Goal: Information Seeking & Learning: Learn about a topic

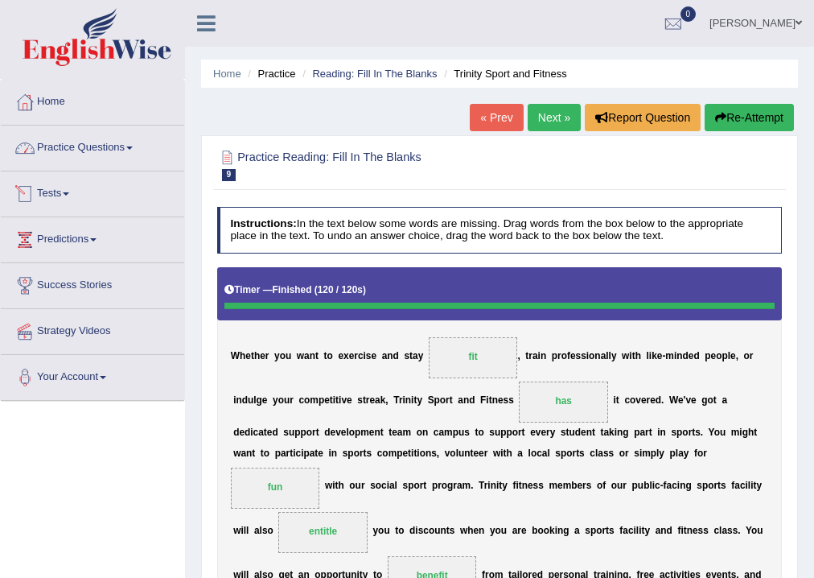
click at [121, 154] on link "Practice Questions" at bounding box center [92, 146] width 183 height 40
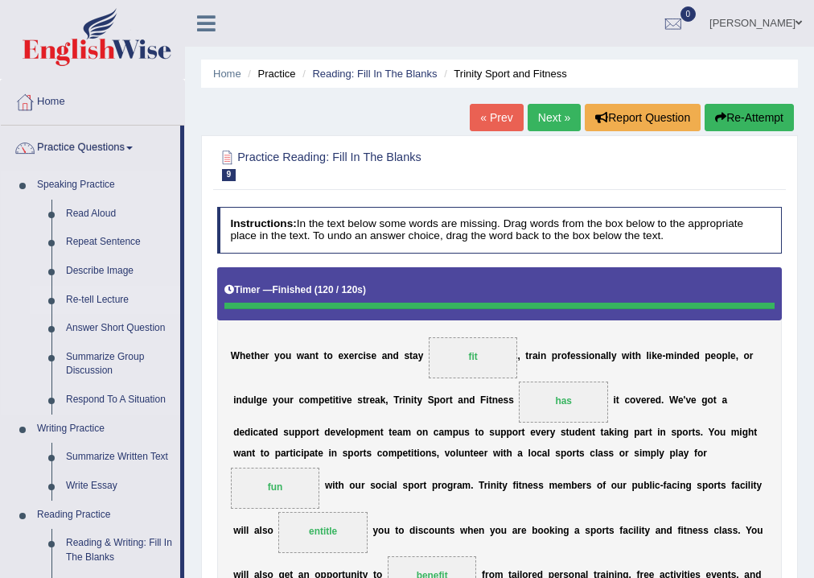
click at [93, 303] on link "Re-tell Lecture" at bounding box center [119, 300] width 121 height 29
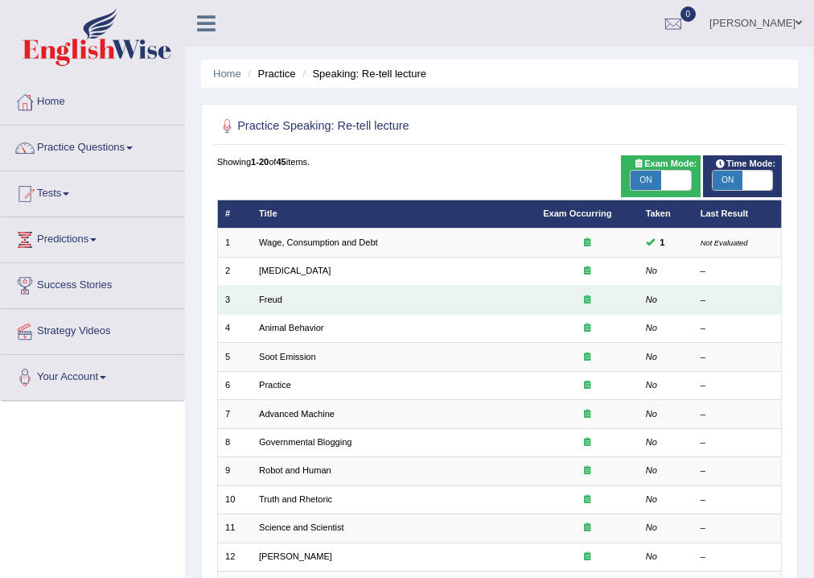
click at [261, 306] on td "Freud" at bounding box center [394, 300] width 284 height 28
click at [266, 301] on link "Freud" at bounding box center [270, 299] width 23 height 10
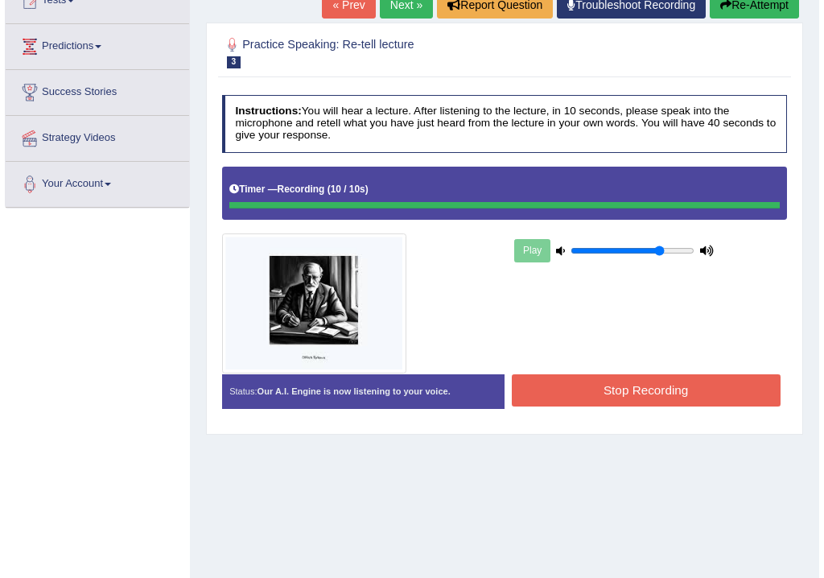
scroll to position [267, 0]
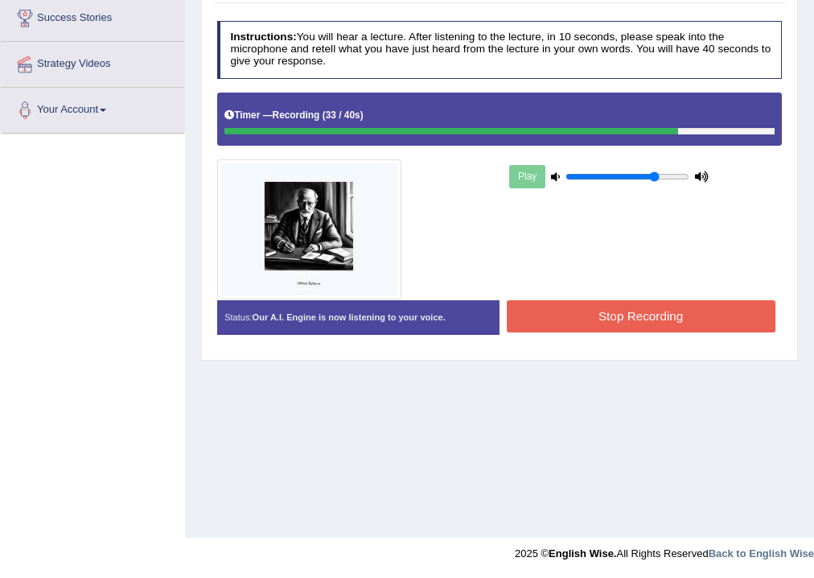
click at [657, 311] on button "Stop Recording" at bounding box center [641, 315] width 269 height 31
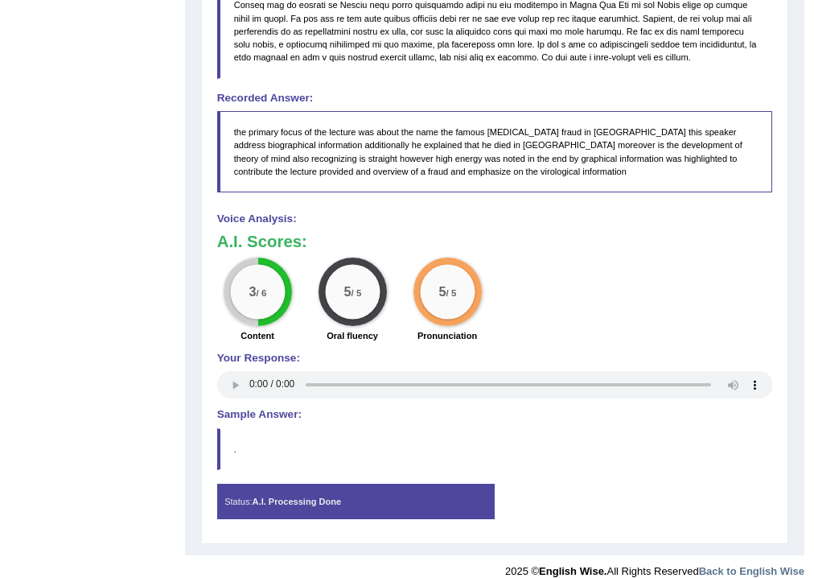
scroll to position [662, 0]
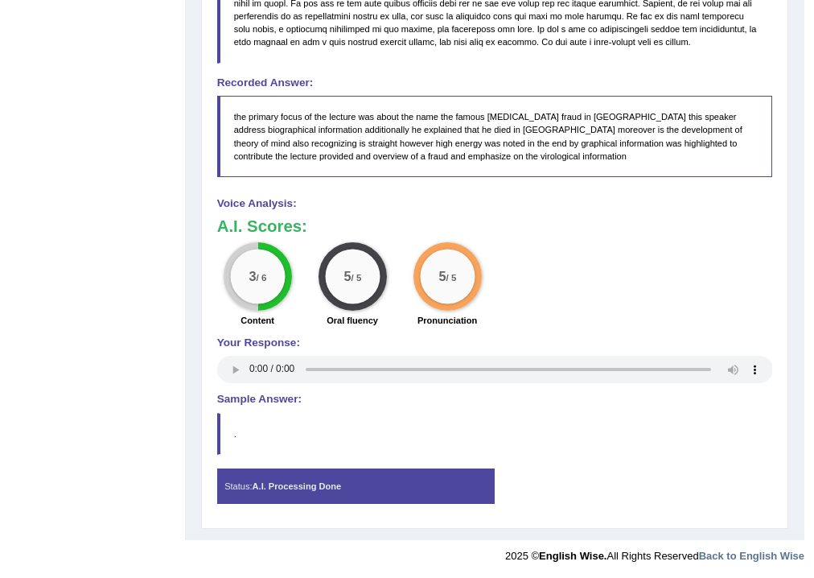
drag, startPoint x: 381, startPoint y: 182, endPoint x: 389, endPoint y: 135, distance: 47.5
click at [389, 135] on div "Instructions: You will hear a lecture. After listening to the lecture, in 10 se…" at bounding box center [494, 70] width 562 height 903
click at [229, 479] on div "Status: A.I. Processing Done" at bounding box center [356, 485] width 278 height 35
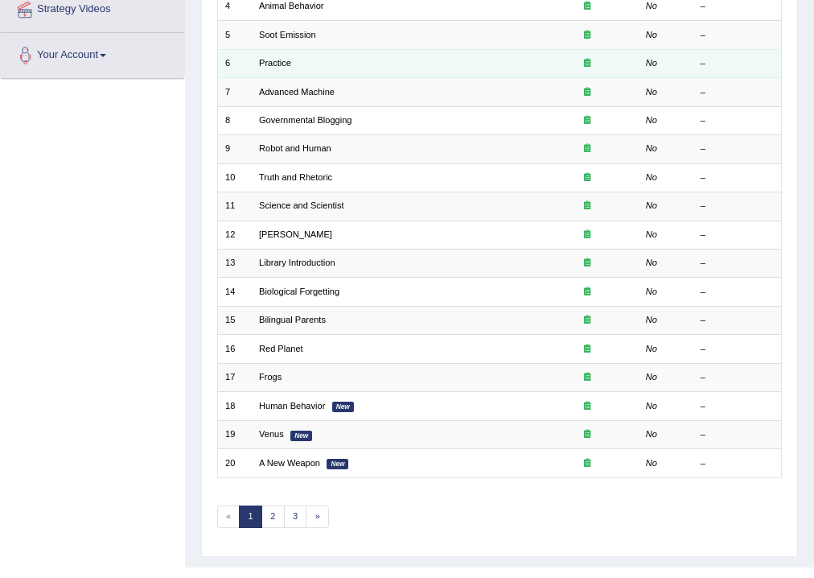
scroll to position [348, 0]
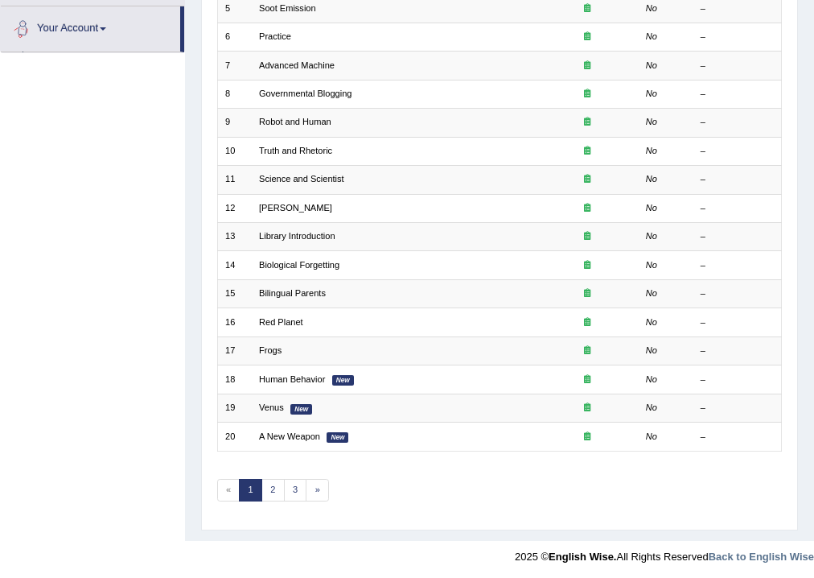
click at [51, 23] on link "Your Account" at bounding box center [90, 26] width 179 height 40
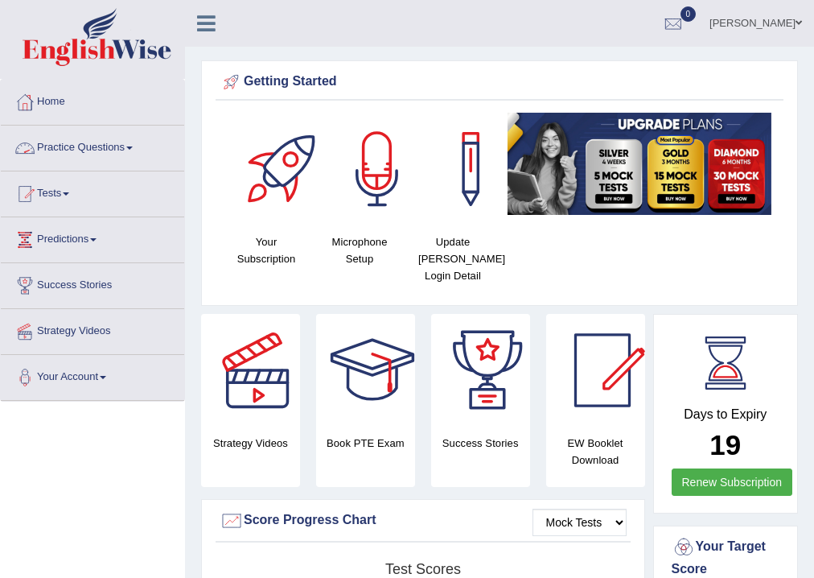
click at [103, 149] on link "Practice Questions" at bounding box center [92, 146] width 183 height 40
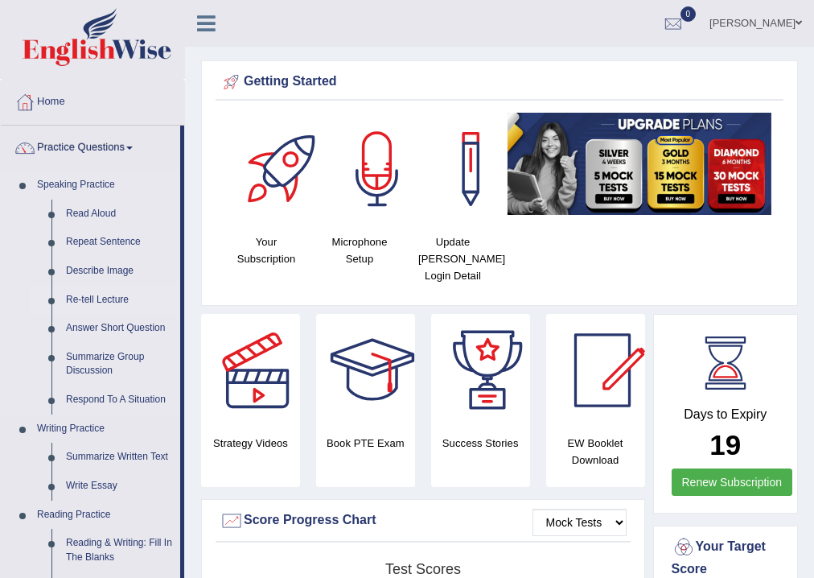
click at [95, 304] on link "Re-tell Lecture" at bounding box center [119, 300] width 121 height 29
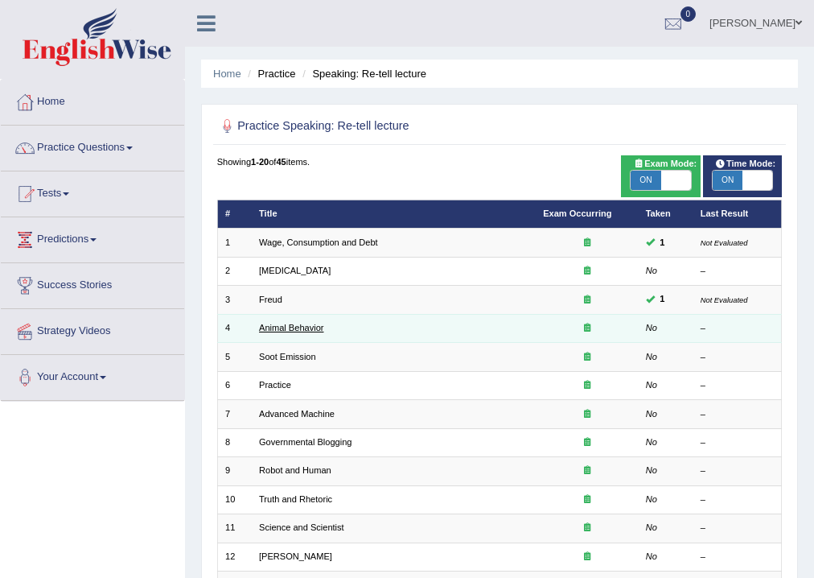
click at [290, 329] on link "Animal Behavior" at bounding box center [291, 328] width 64 height 10
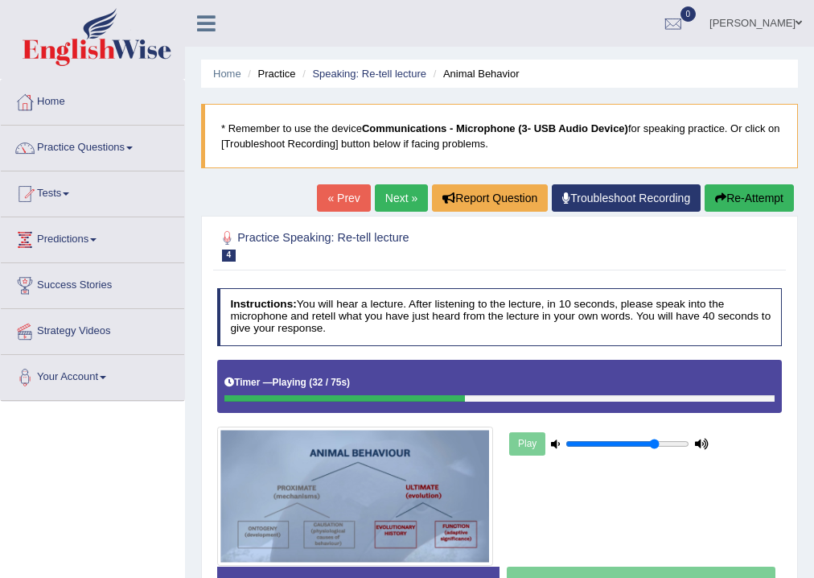
click at [402, 191] on link "Next »" at bounding box center [401, 197] width 53 height 27
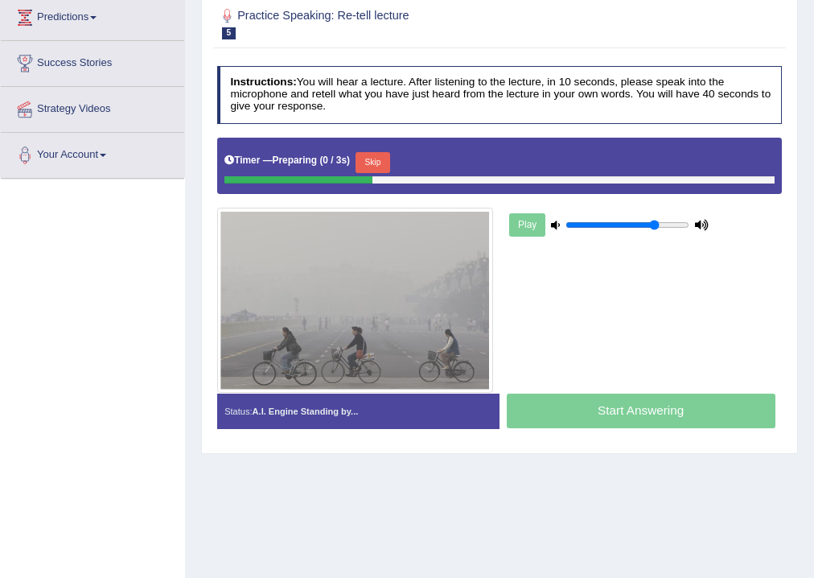
scroll to position [257, 0]
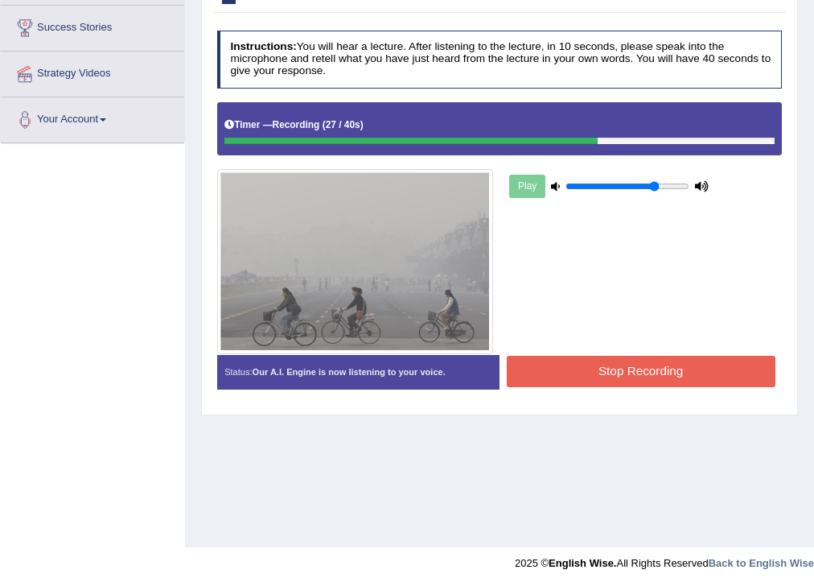
click at [631, 373] on button "Stop Recording" at bounding box center [641, 371] width 269 height 31
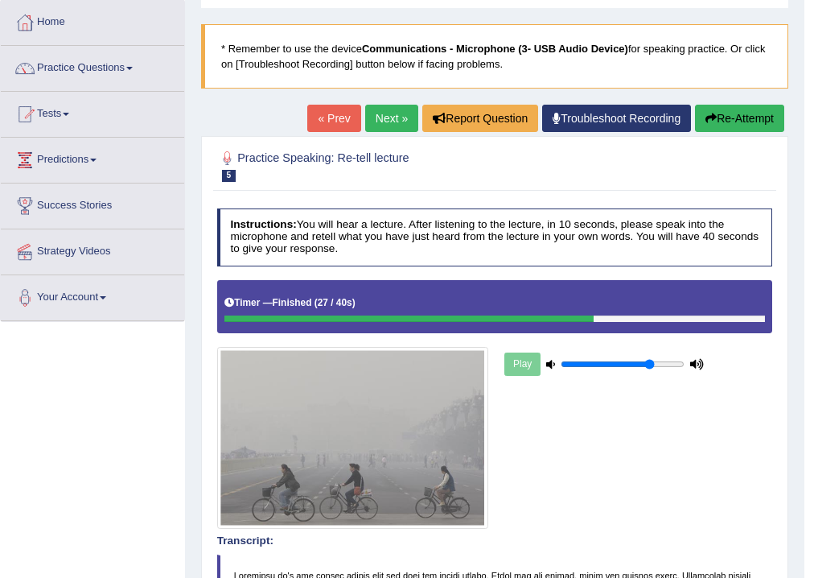
scroll to position [64, 0]
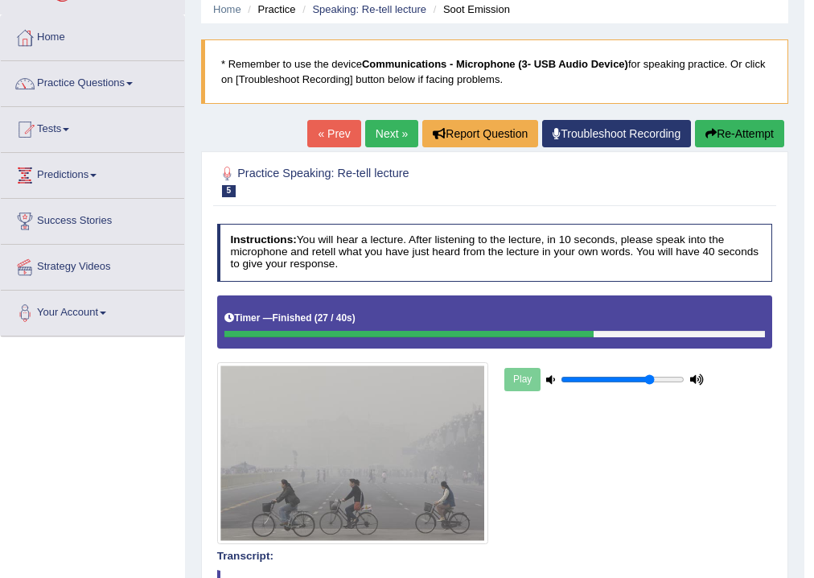
click at [384, 142] on link "Next »" at bounding box center [391, 133] width 53 height 27
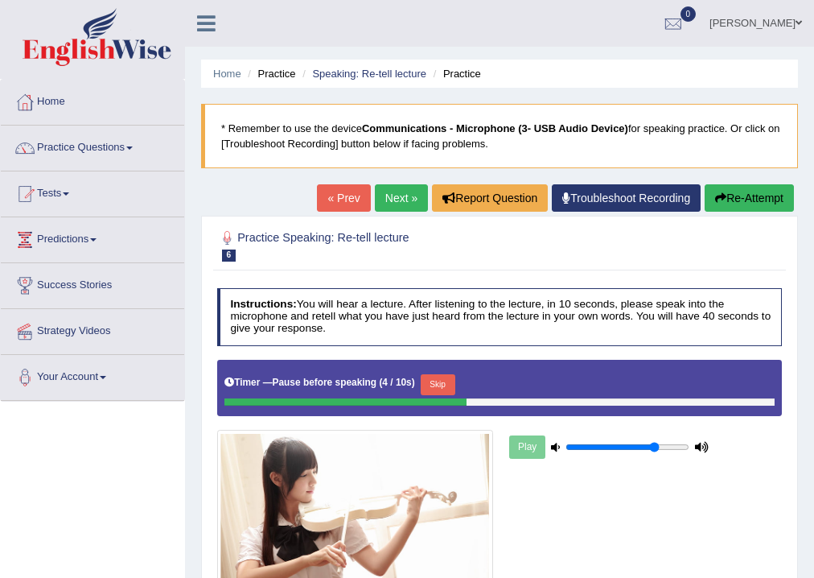
click at [740, 196] on button "Re-Attempt" at bounding box center [749, 197] width 89 height 27
click at [377, 380] on button "Skip" at bounding box center [373, 384] width 35 height 21
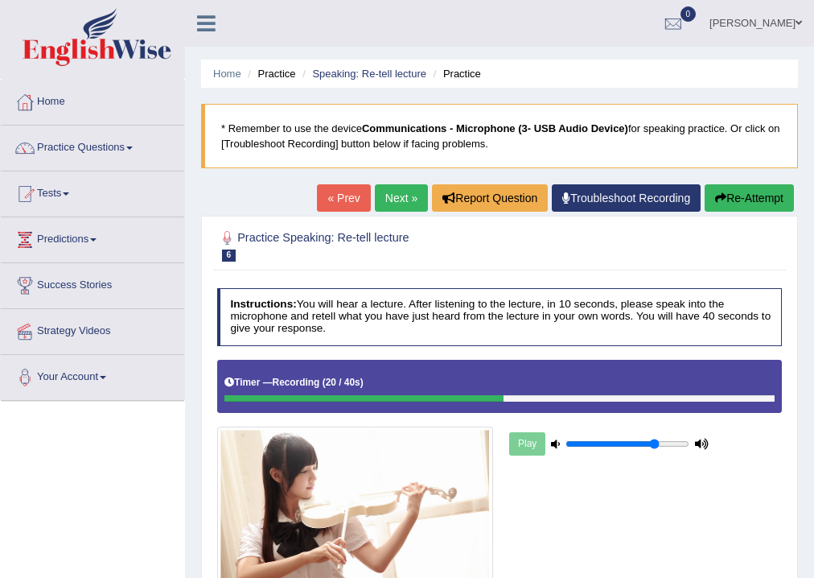
click at [752, 203] on button "Re-Attempt" at bounding box center [749, 197] width 89 height 27
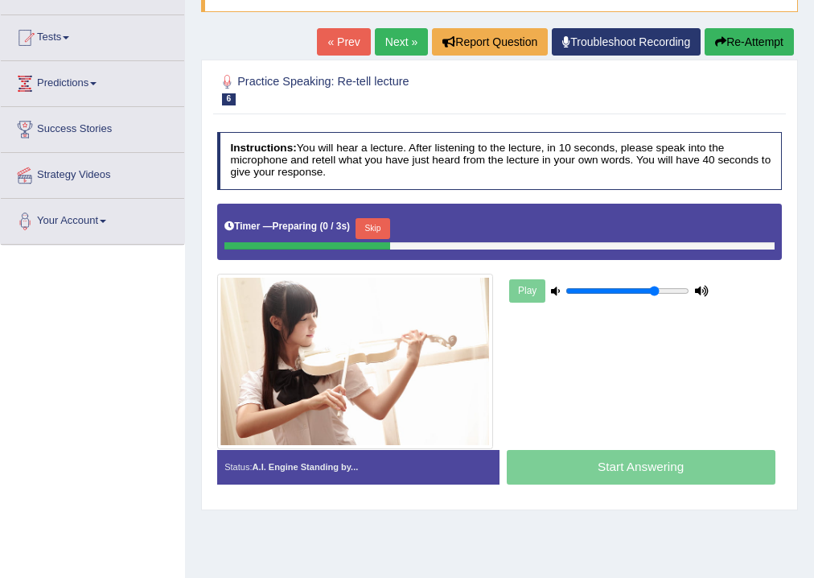
scroll to position [193, 0]
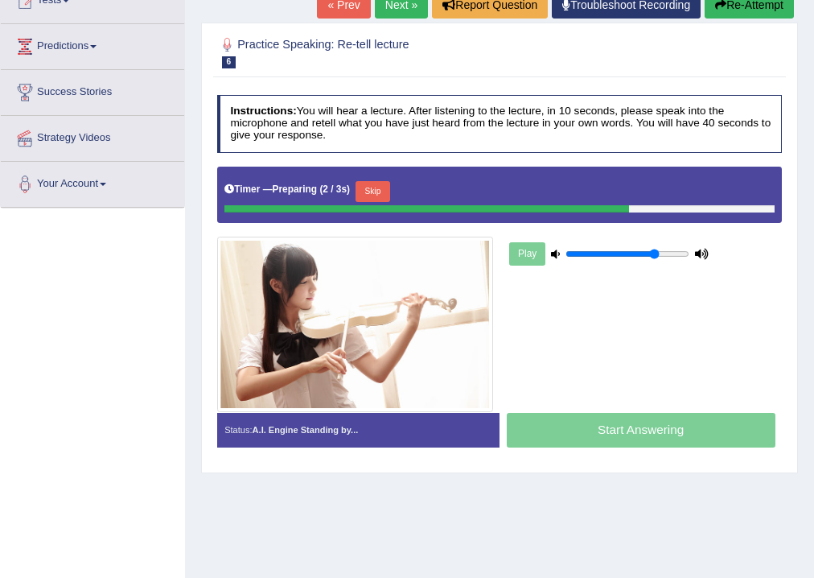
click at [384, 185] on button "Skip" at bounding box center [373, 191] width 35 height 21
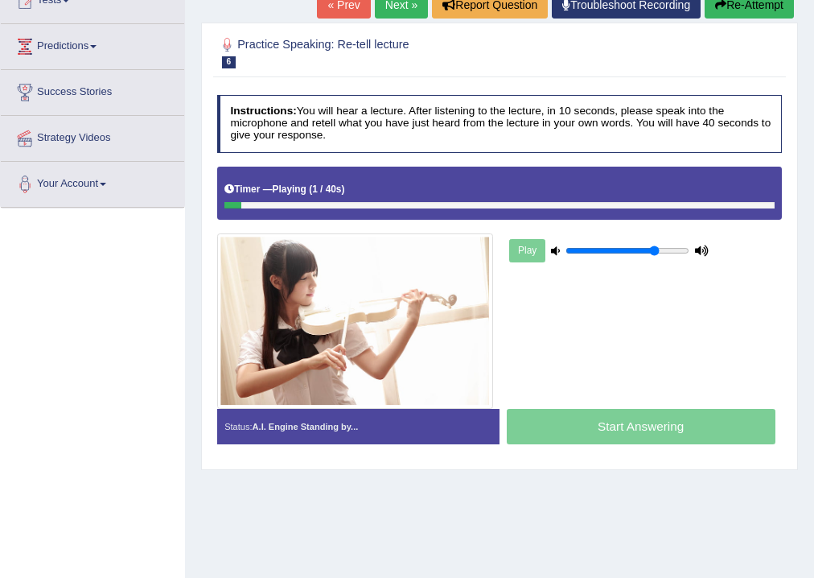
click at [595, 424] on div "Start Answering" at bounding box center [641, 428] width 282 height 39
click at [627, 414] on div "Start Answering" at bounding box center [641, 428] width 282 height 39
click at [330, 204] on div at bounding box center [499, 205] width 550 height 7
drag, startPoint x: 274, startPoint y: 203, endPoint x: 467, endPoint y: 207, distance: 193.1
click at [467, 207] on div at bounding box center [499, 205] width 550 height 7
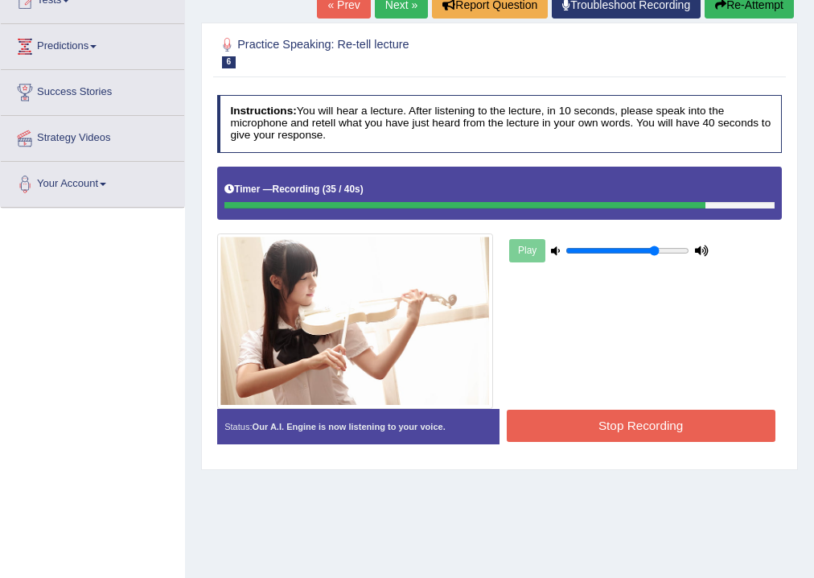
click at [589, 428] on button "Stop Recording" at bounding box center [641, 425] width 269 height 31
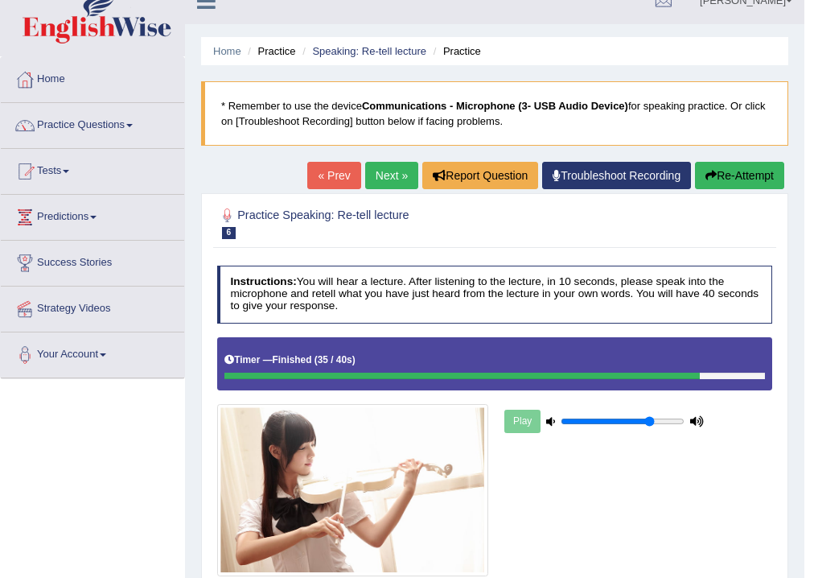
scroll to position [12, 0]
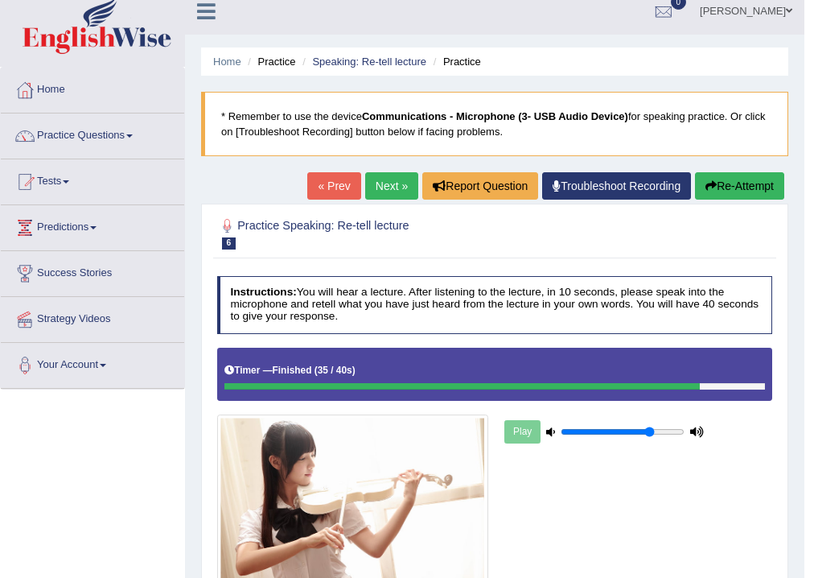
click at [399, 191] on link "Next »" at bounding box center [391, 185] width 53 height 27
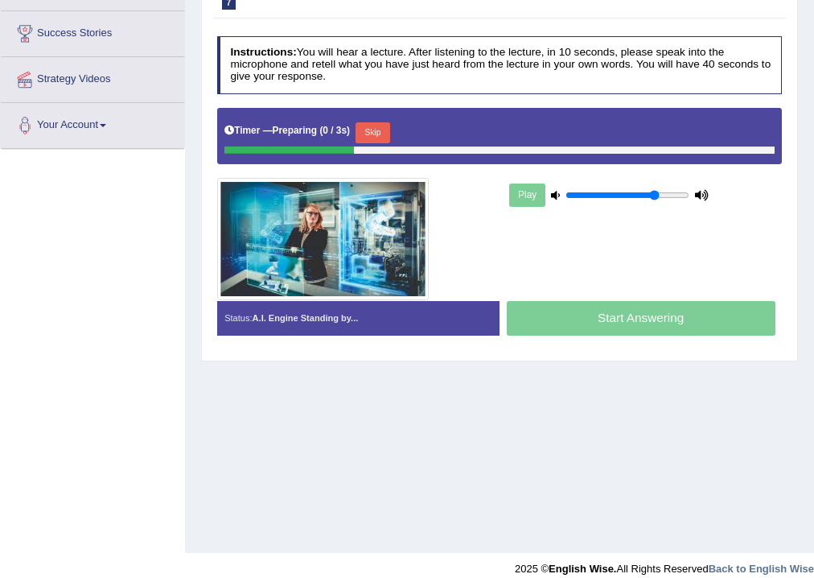
scroll to position [257, 0]
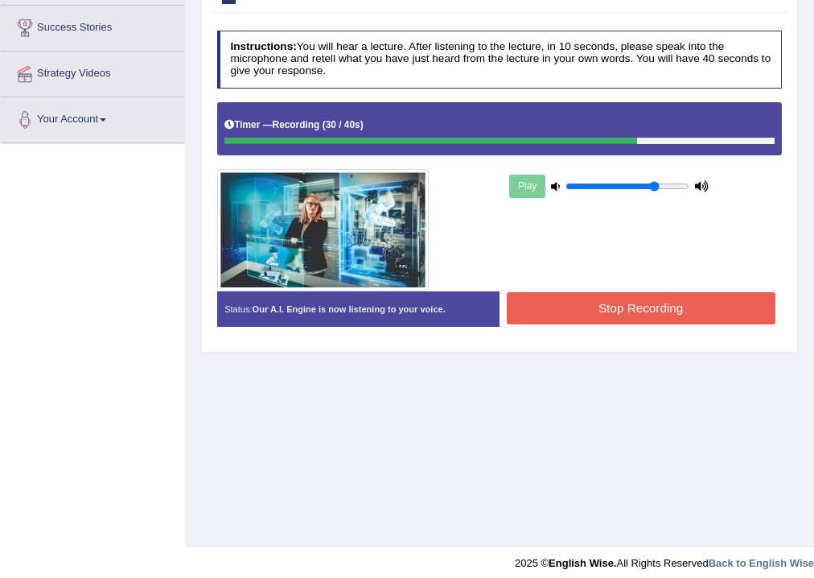
click at [607, 308] on button "Stop Recording" at bounding box center [641, 307] width 269 height 31
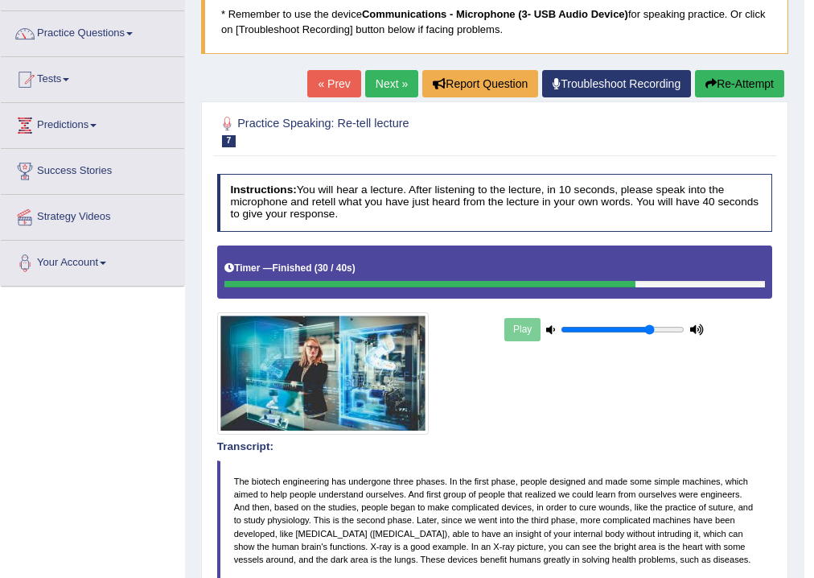
scroll to position [64, 0]
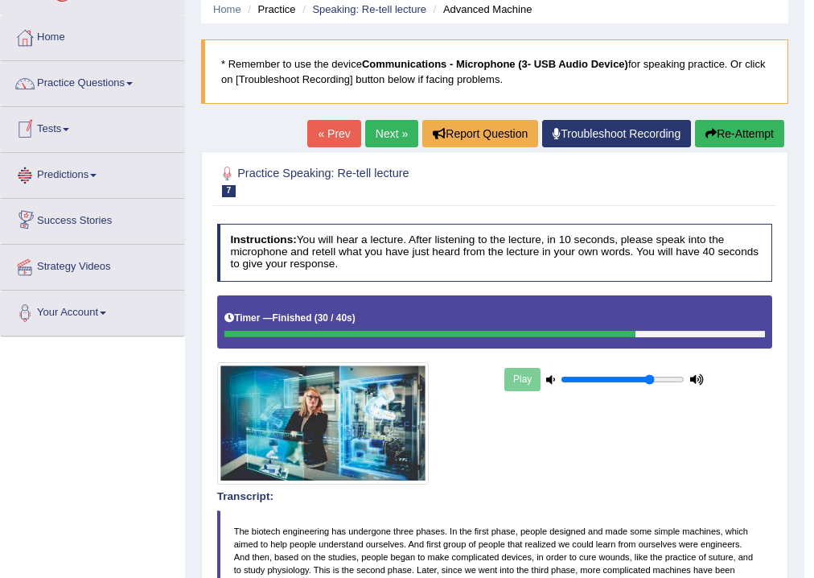
click at [56, 126] on link "Tests" at bounding box center [92, 127] width 183 height 40
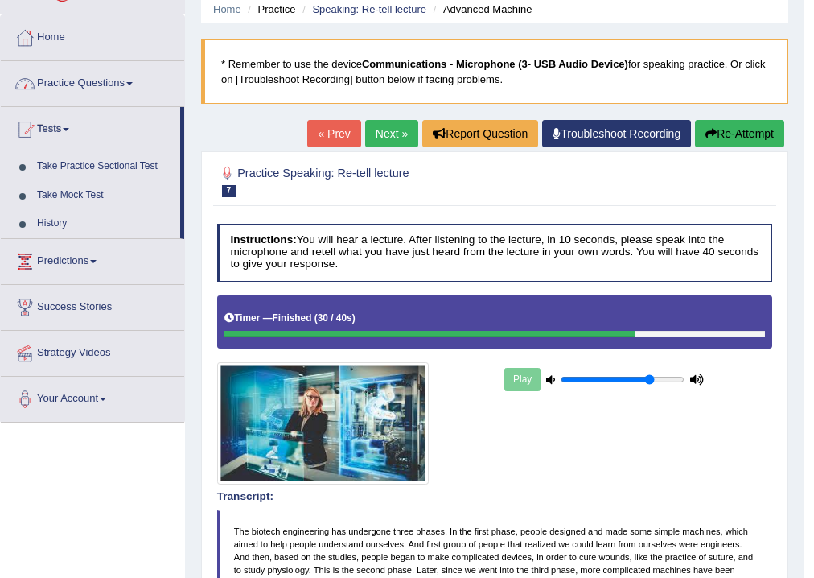
click at [82, 87] on link "Practice Questions" at bounding box center [92, 81] width 183 height 40
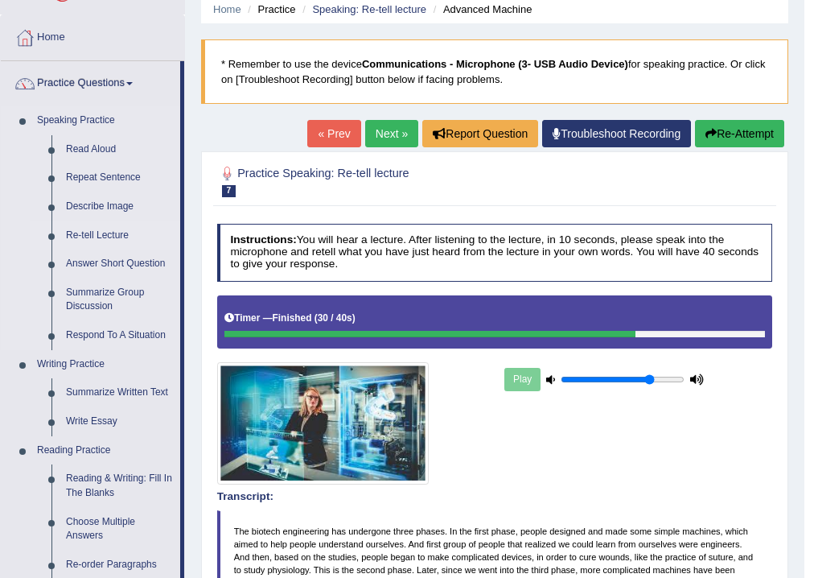
click at [98, 241] on link "Re-tell Lecture" at bounding box center [119, 235] width 121 height 29
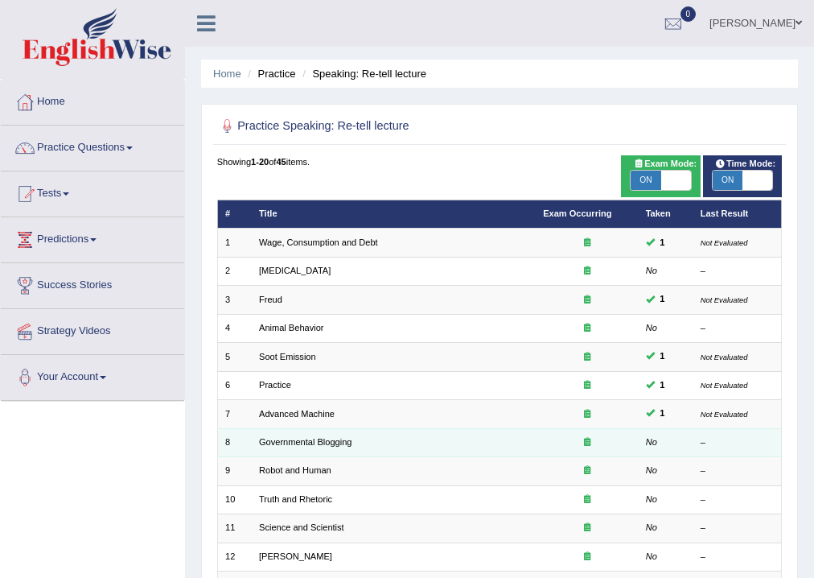
click at [580, 443] on div at bounding box center [587, 442] width 88 height 13
click at [310, 444] on link "Governmental Blogging" at bounding box center [305, 442] width 93 height 10
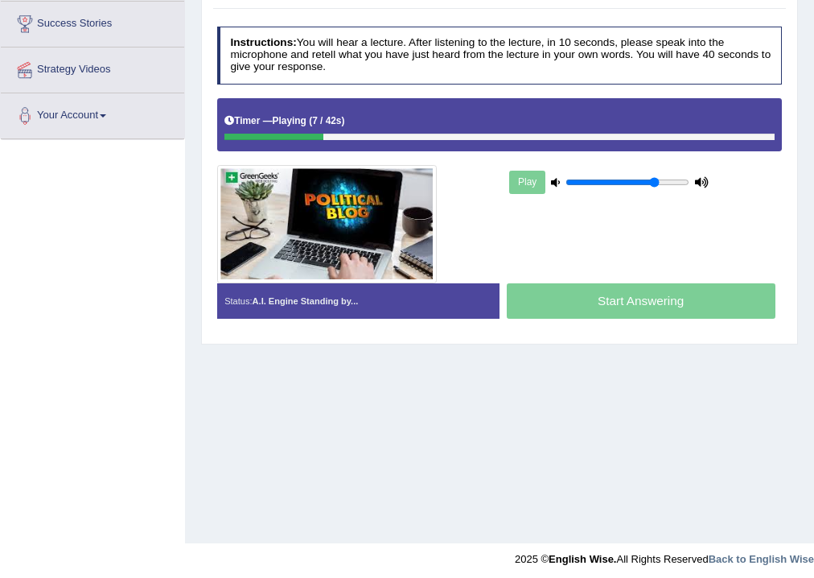
scroll to position [267, 0]
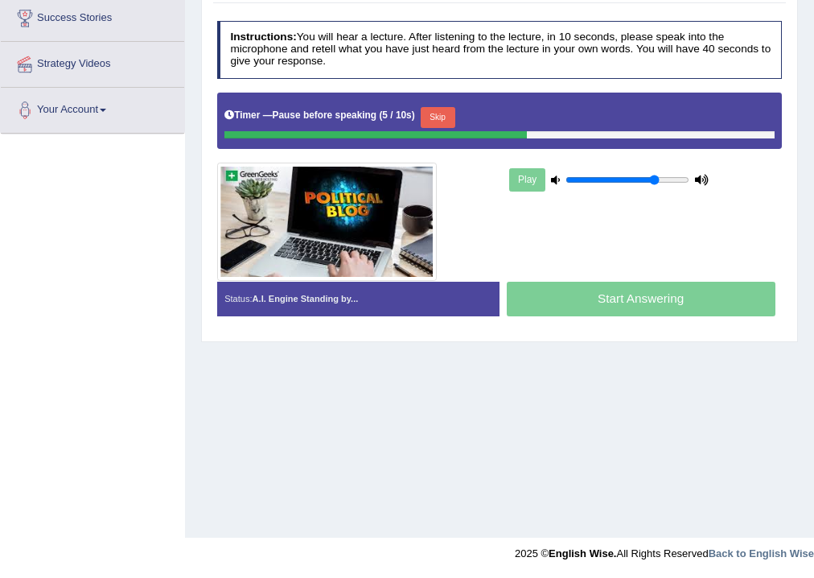
click at [429, 116] on button "Skip" at bounding box center [438, 117] width 35 height 21
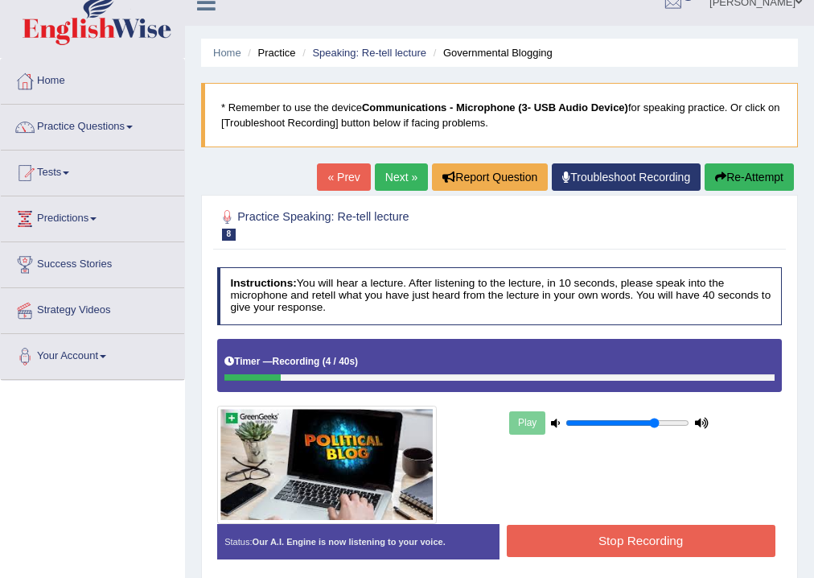
scroll to position [10, 0]
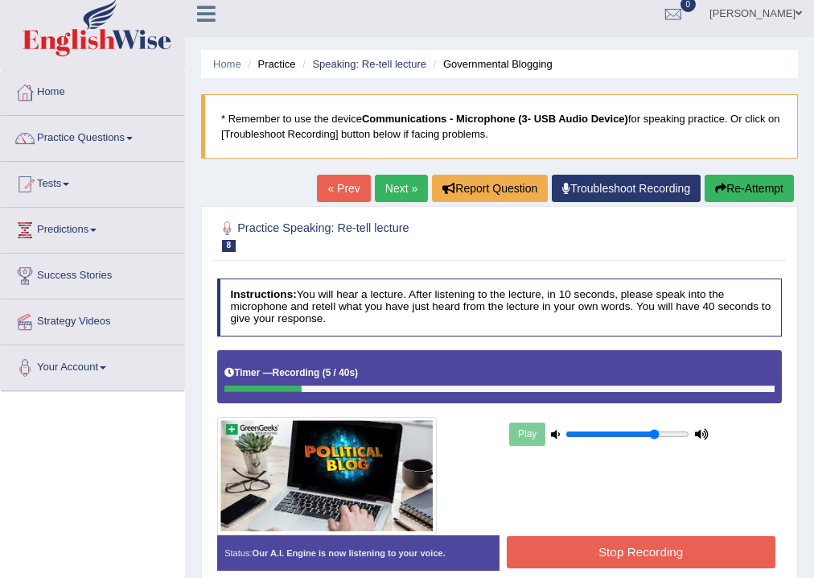
click at [739, 183] on button "Re-Attempt" at bounding box center [749, 188] width 89 height 27
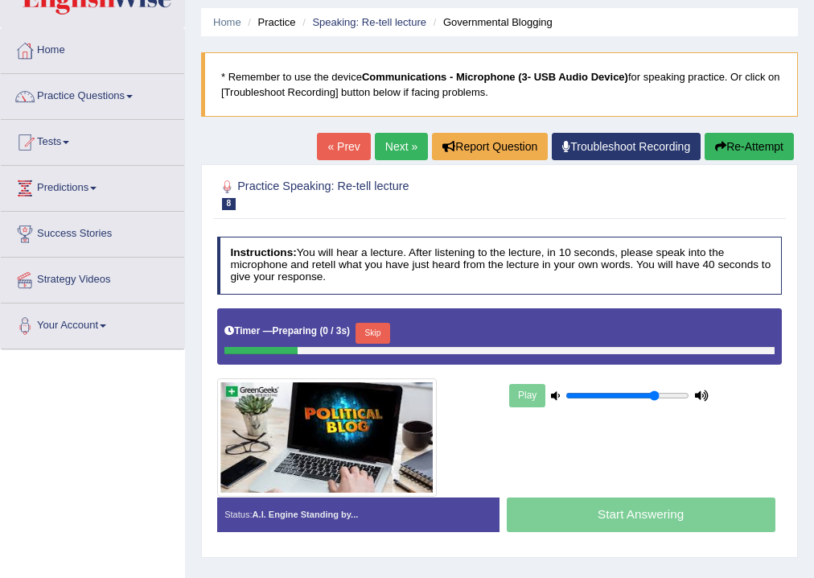
scroll to position [74, 0]
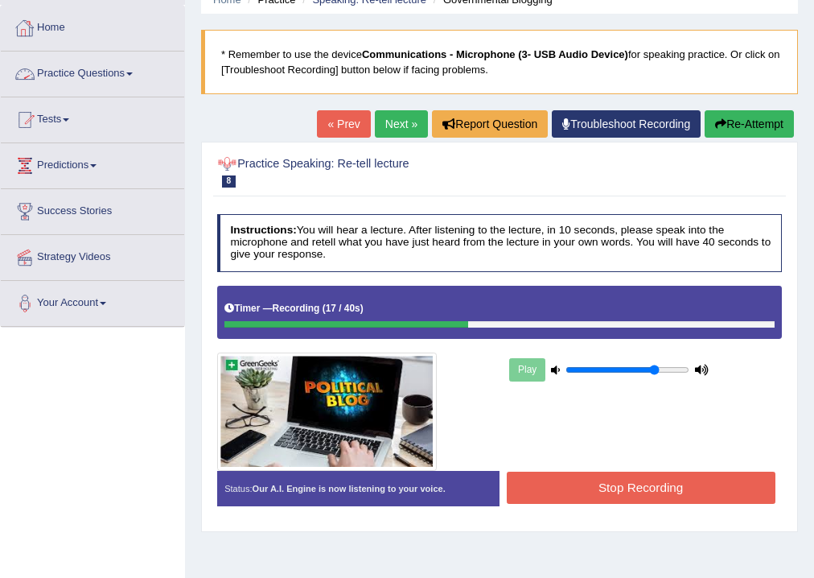
click at [709, 124] on button "Re-Attempt" at bounding box center [749, 123] width 89 height 27
click at [710, 117] on button "Re-Attempt" at bounding box center [749, 123] width 89 height 27
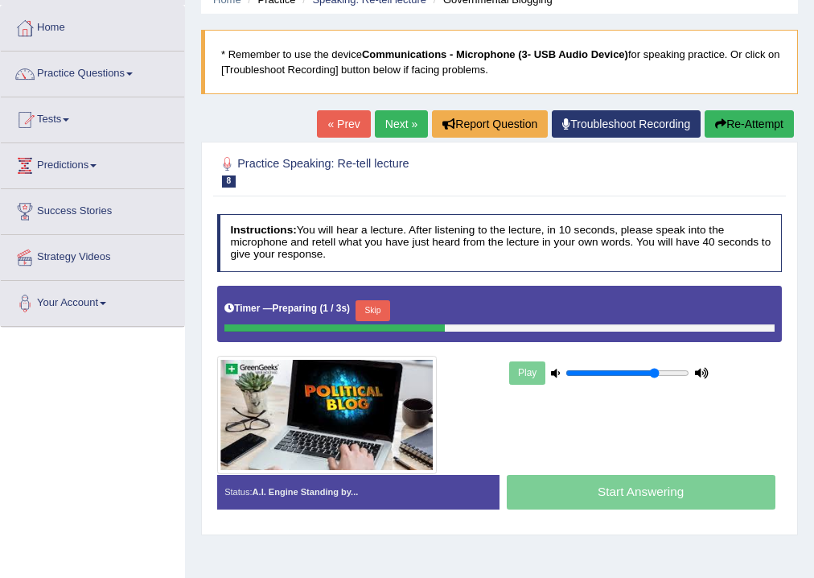
click at [411, 129] on link "Next »" at bounding box center [401, 123] width 53 height 27
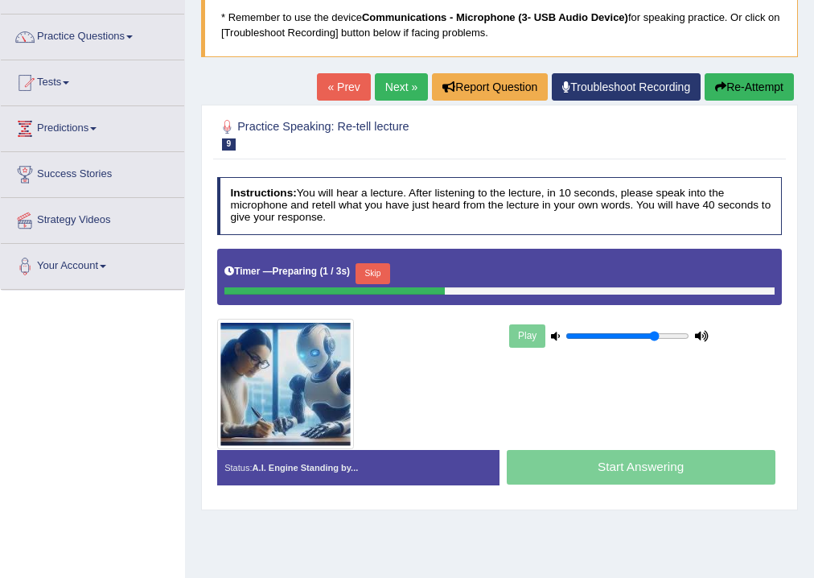
scroll to position [129, 0]
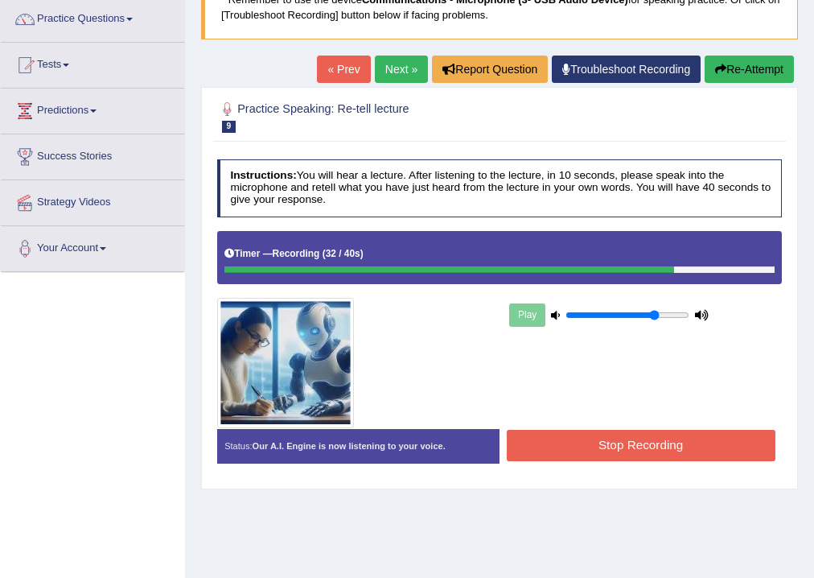
click at [564, 445] on button "Stop Recording" at bounding box center [641, 445] width 269 height 31
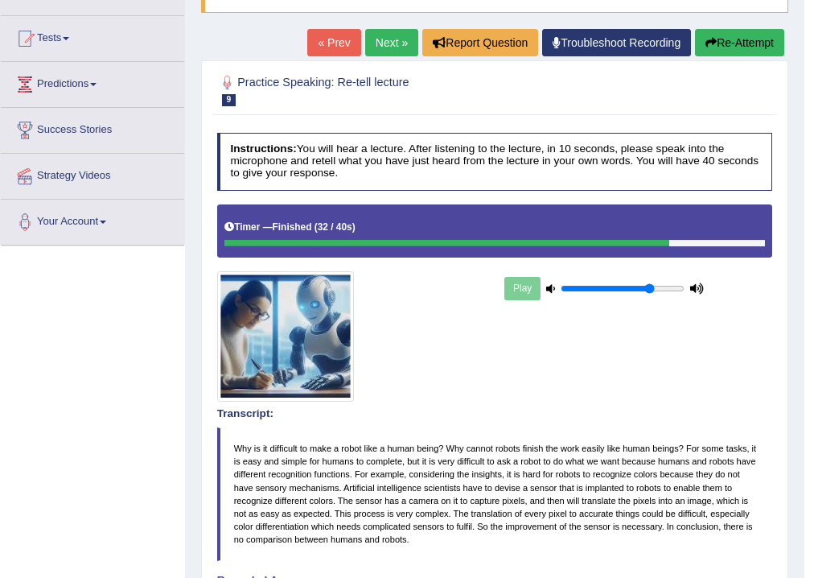
scroll to position [138, 0]
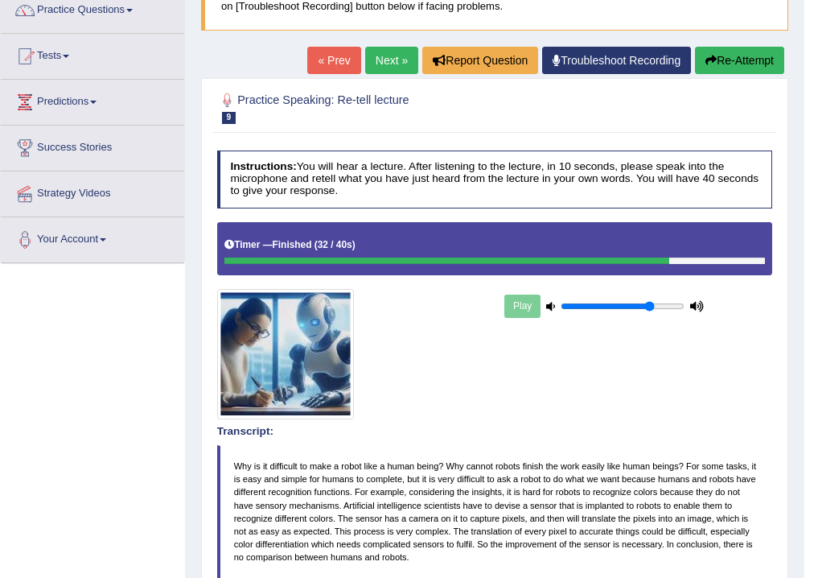
click at [393, 68] on link "Next »" at bounding box center [391, 60] width 53 height 27
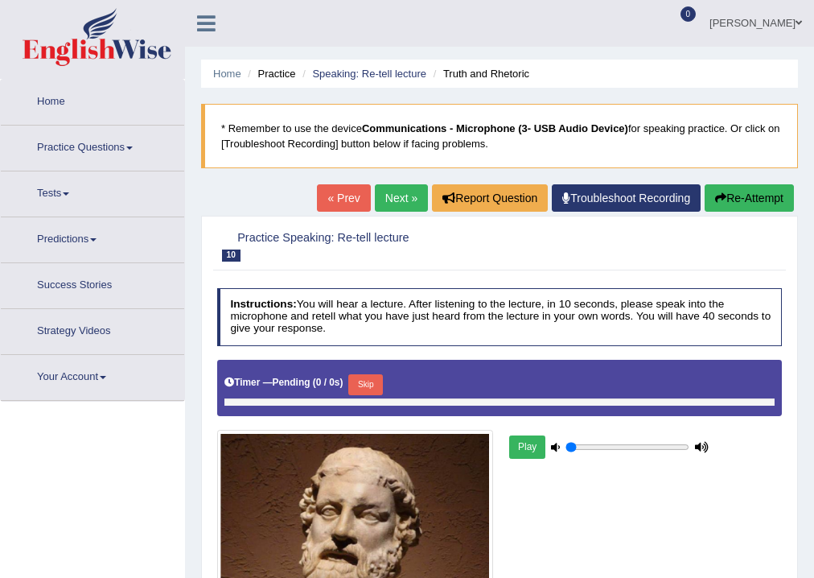
type input "0.75"
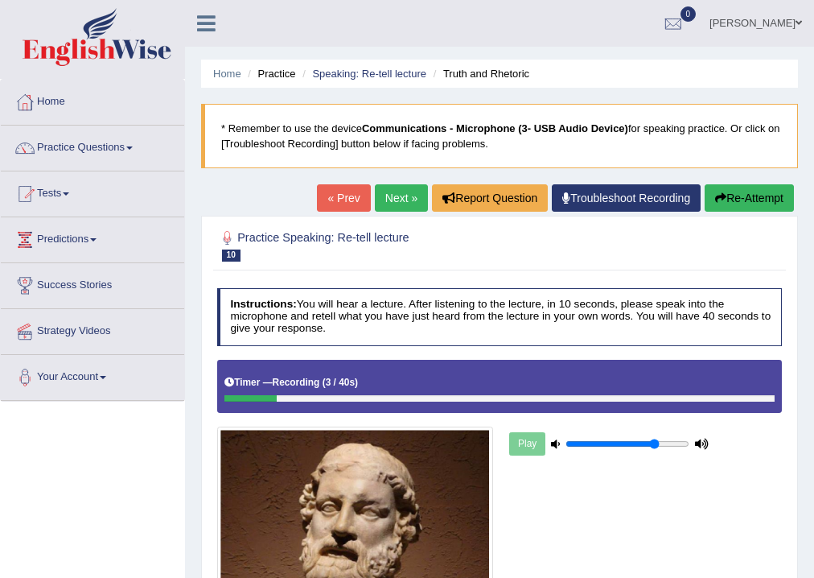
click at [728, 199] on button "Re-Attempt" at bounding box center [749, 197] width 89 height 27
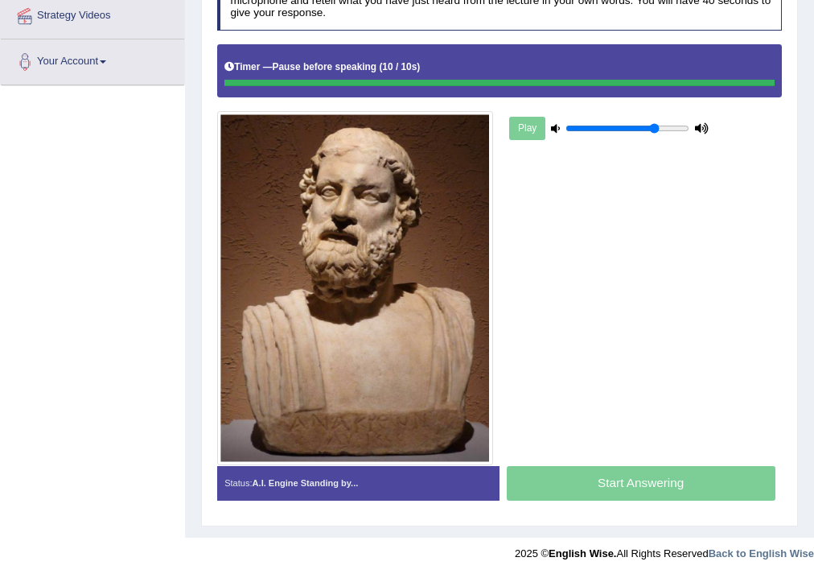
scroll to position [315, 0]
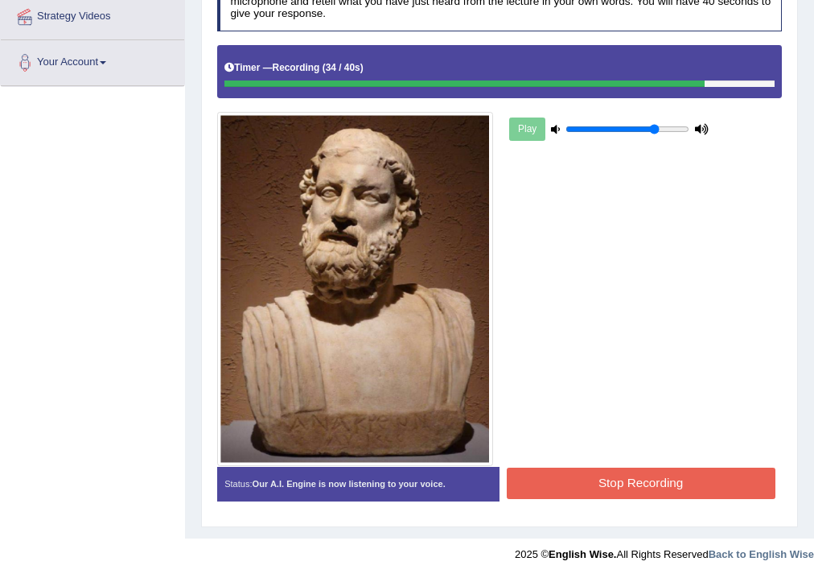
click at [721, 481] on button "Stop Recording" at bounding box center [641, 482] width 269 height 31
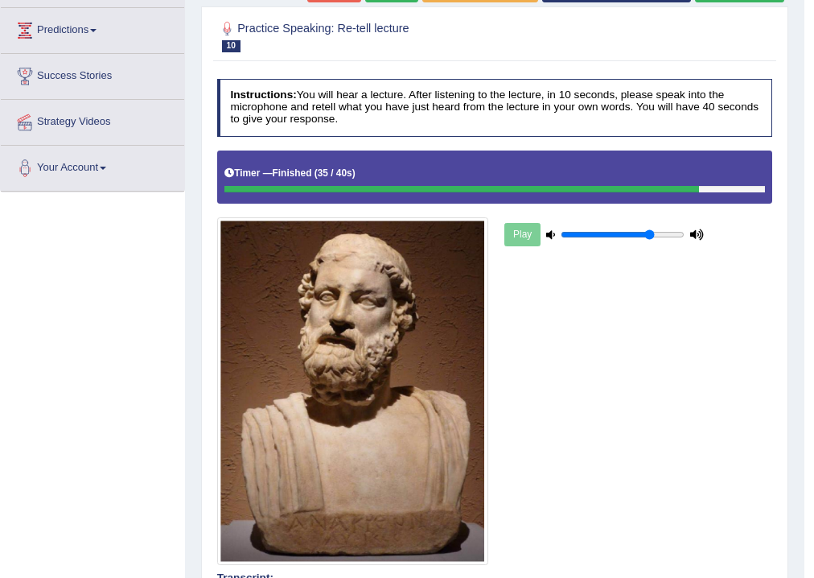
scroll to position [72, 0]
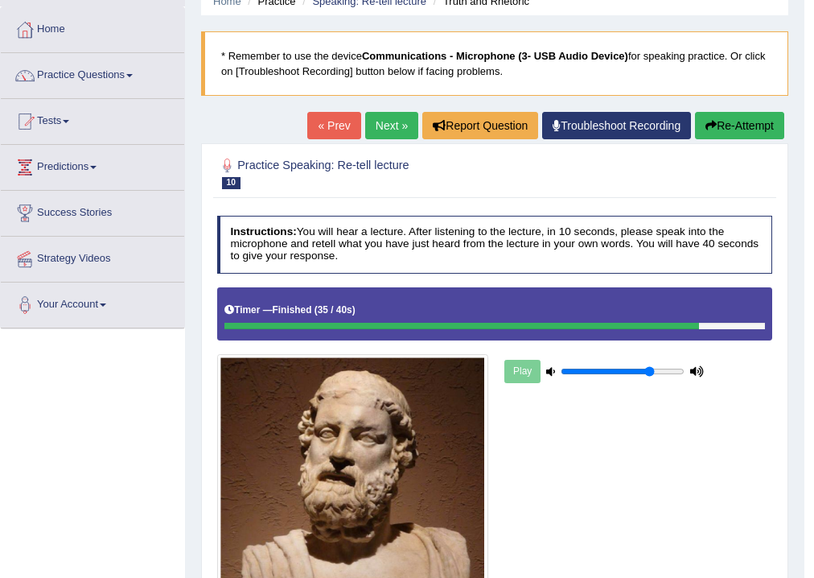
click at [391, 124] on link "Next »" at bounding box center [391, 125] width 53 height 27
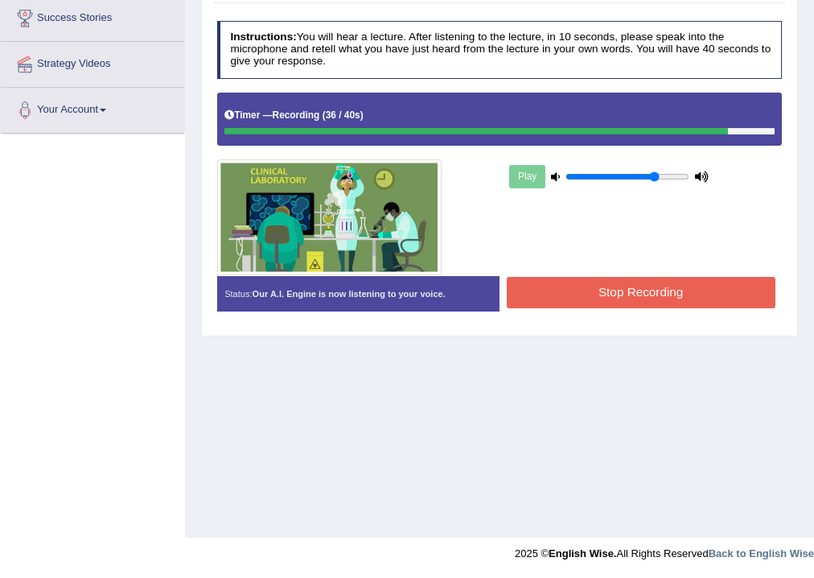
click at [587, 308] on div "Stop Recording" at bounding box center [641, 294] width 282 height 35
click at [588, 295] on button "Stop Recording" at bounding box center [641, 292] width 269 height 31
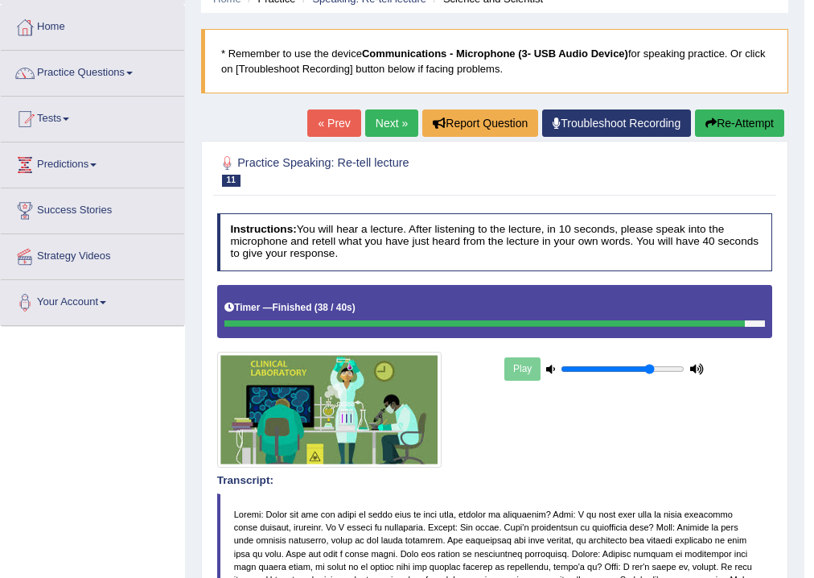
scroll to position [74, 0]
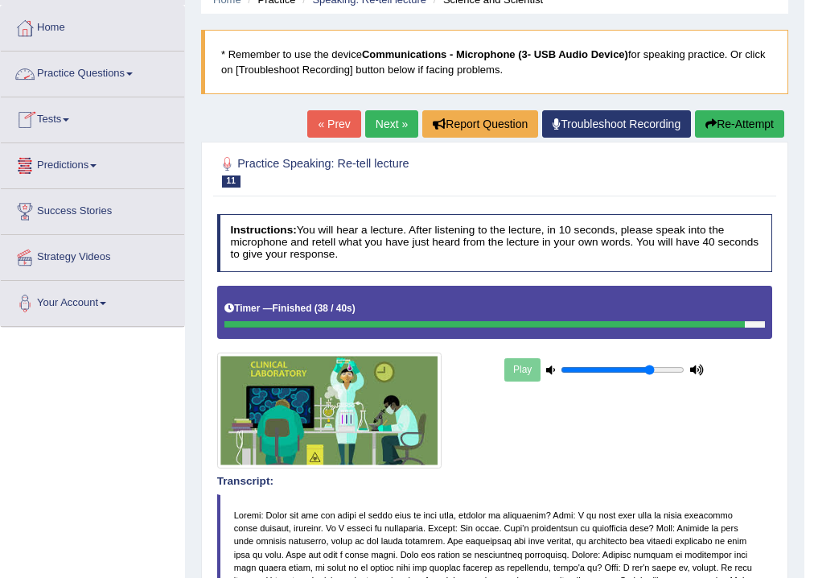
click at [82, 76] on link "Practice Questions" at bounding box center [92, 71] width 183 height 40
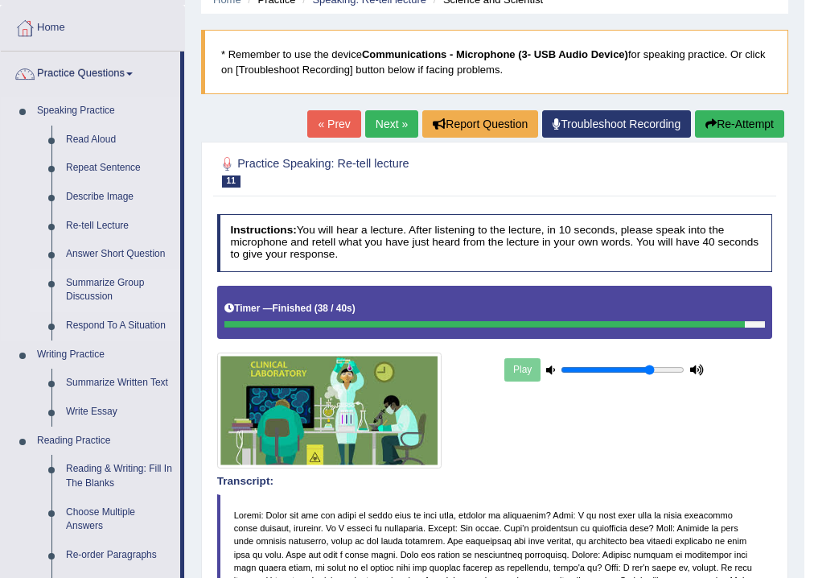
click at [109, 282] on link "Summarize Group Discussion" at bounding box center [119, 290] width 121 height 43
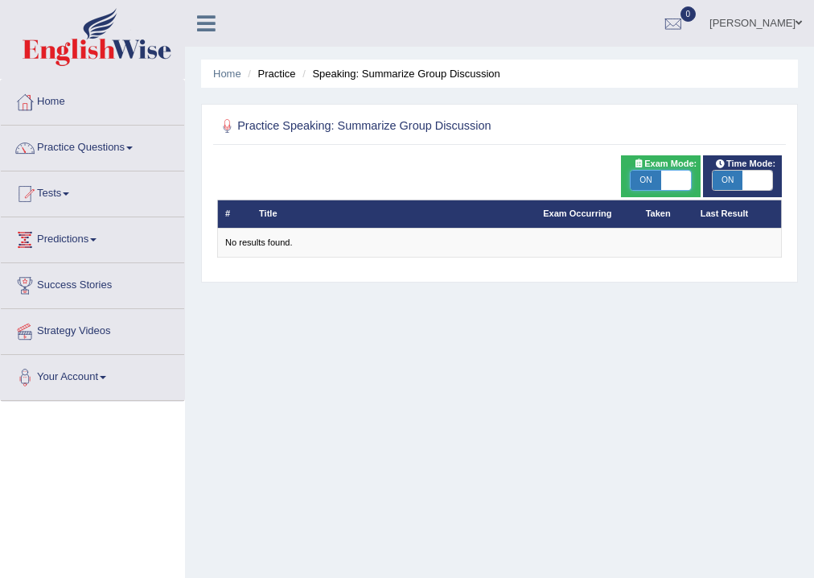
click at [682, 175] on span at bounding box center [676, 180] width 30 height 19
checkbox input "false"
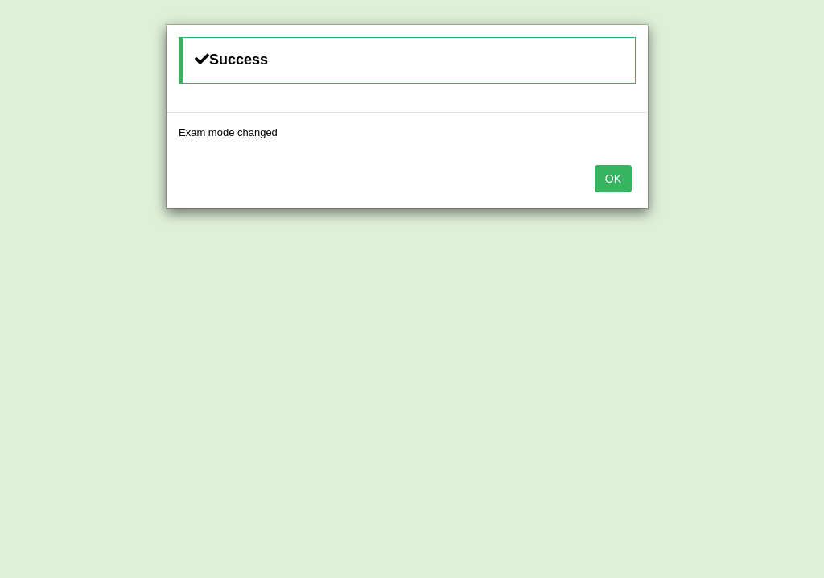
click at [619, 184] on button "OK" at bounding box center [613, 178] width 37 height 27
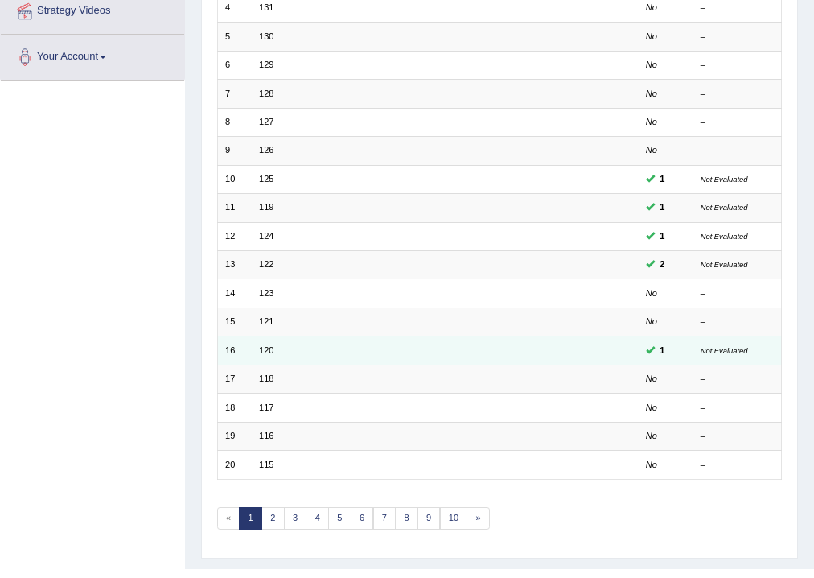
scroll to position [348, 0]
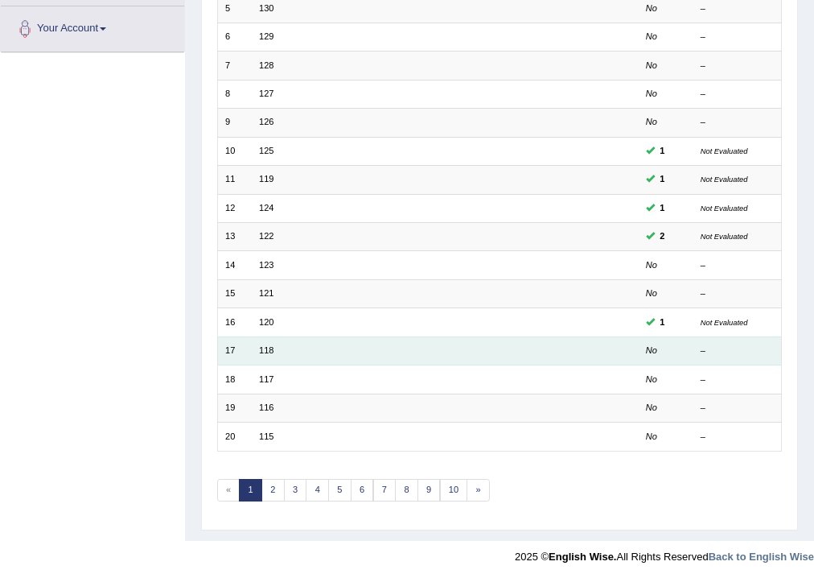
click at [274, 353] on td "118" at bounding box center [394, 350] width 284 height 28
click at [267, 348] on link "118" at bounding box center [266, 350] width 14 height 10
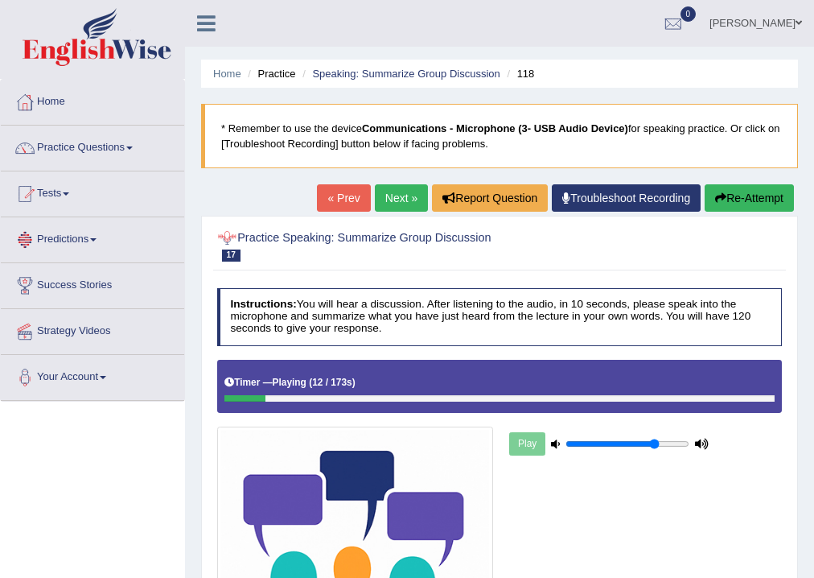
click at [710, 197] on button "Re-Attempt" at bounding box center [749, 197] width 89 height 27
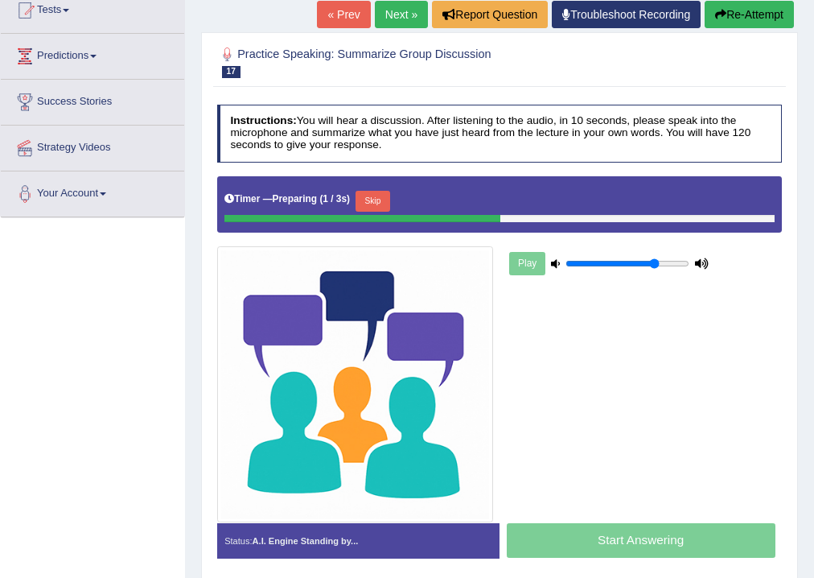
scroll to position [257, 0]
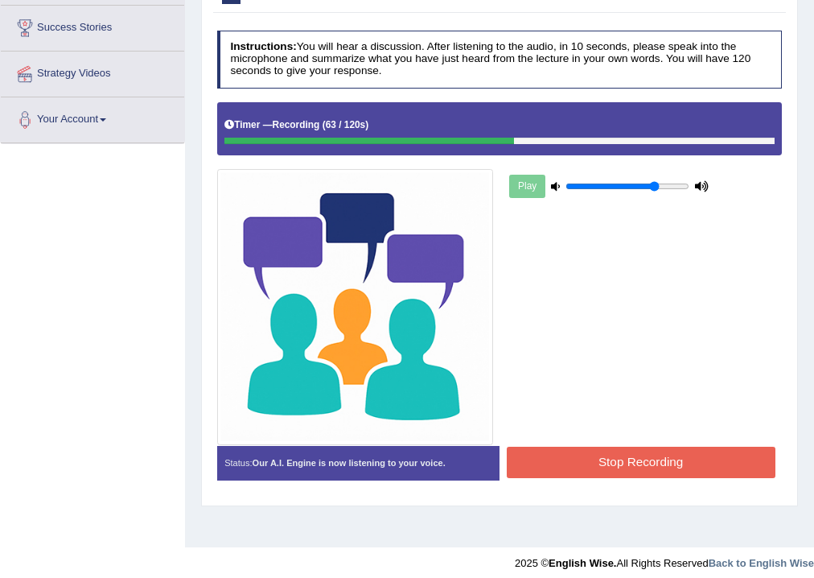
click at [698, 468] on button "Stop Recording" at bounding box center [641, 462] width 269 height 31
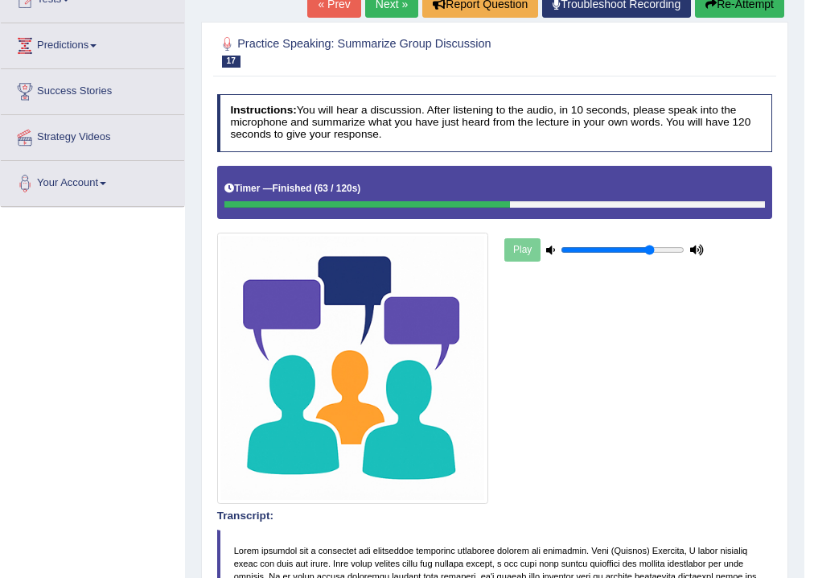
scroll to position [0, 0]
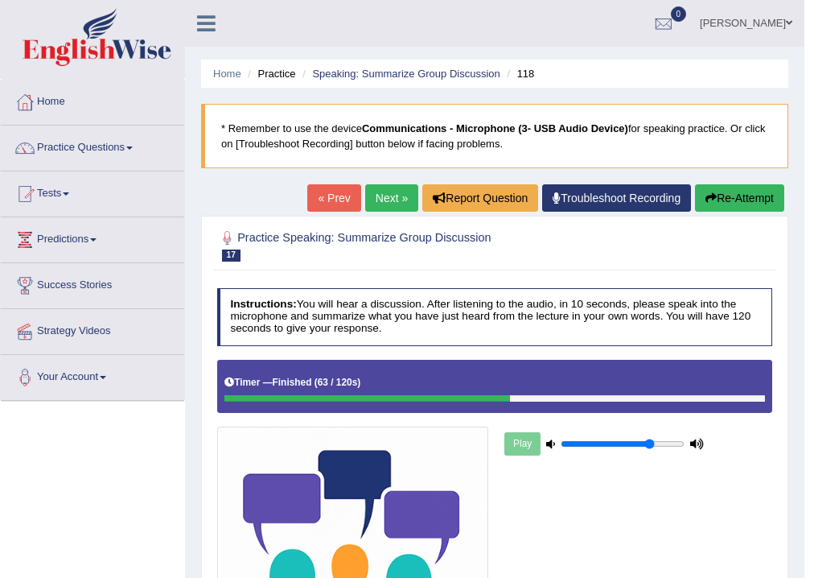
click at [398, 203] on link "Next »" at bounding box center [391, 197] width 53 height 27
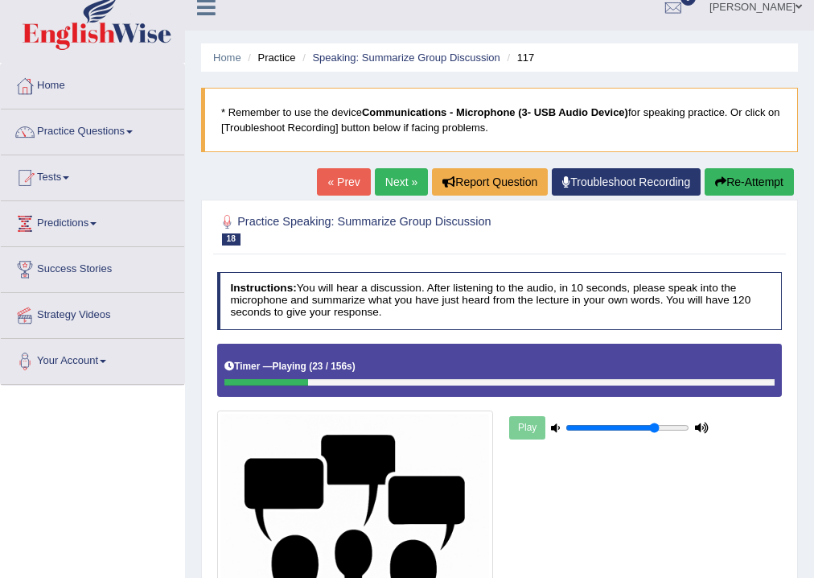
scroll to position [10, 0]
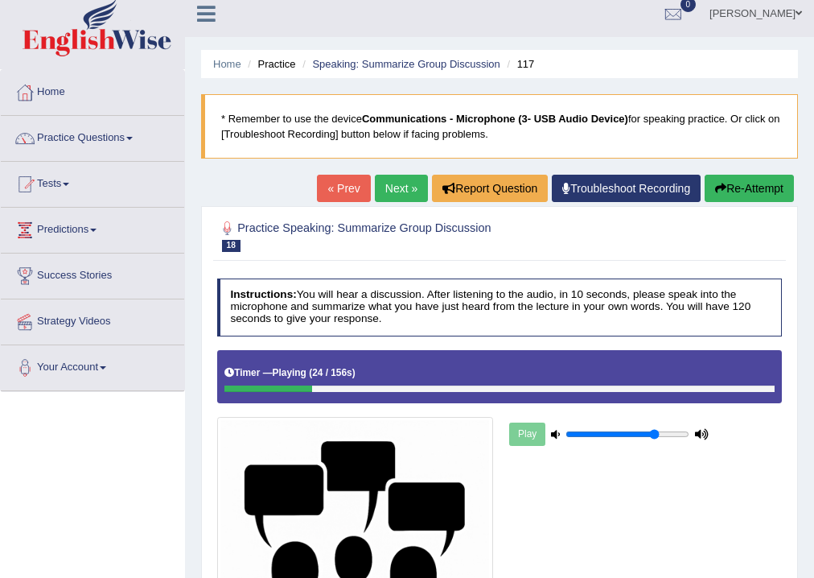
click at [753, 183] on button "Re-Attempt" at bounding box center [749, 188] width 89 height 27
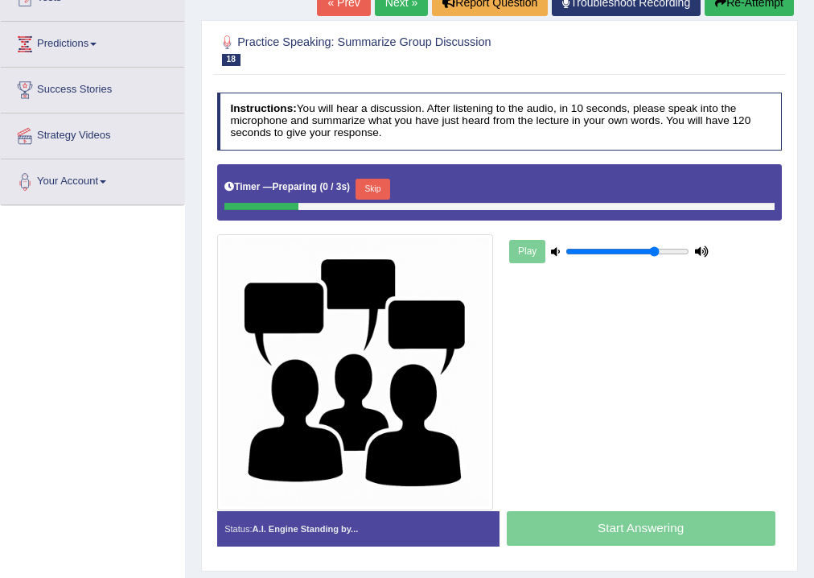
scroll to position [203, 0]
